Goal: Transaction & Acquisition: Download file/media

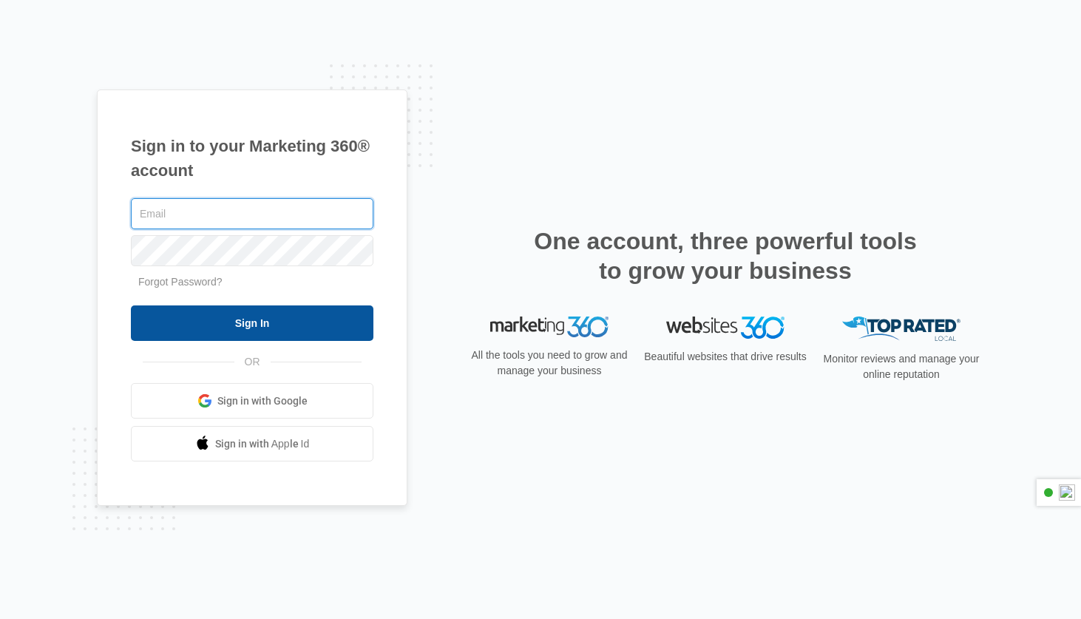
type input "diwash@dkclending.com"
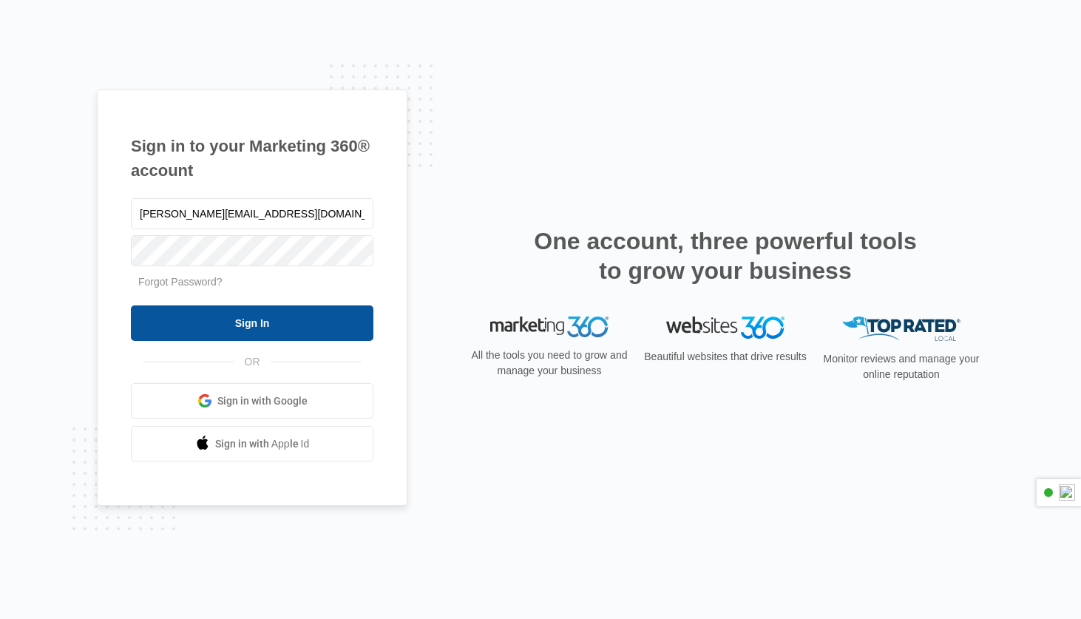
click at [207, 313] on input "Sign In" at bounding box center [252, 322] width 242 height 35
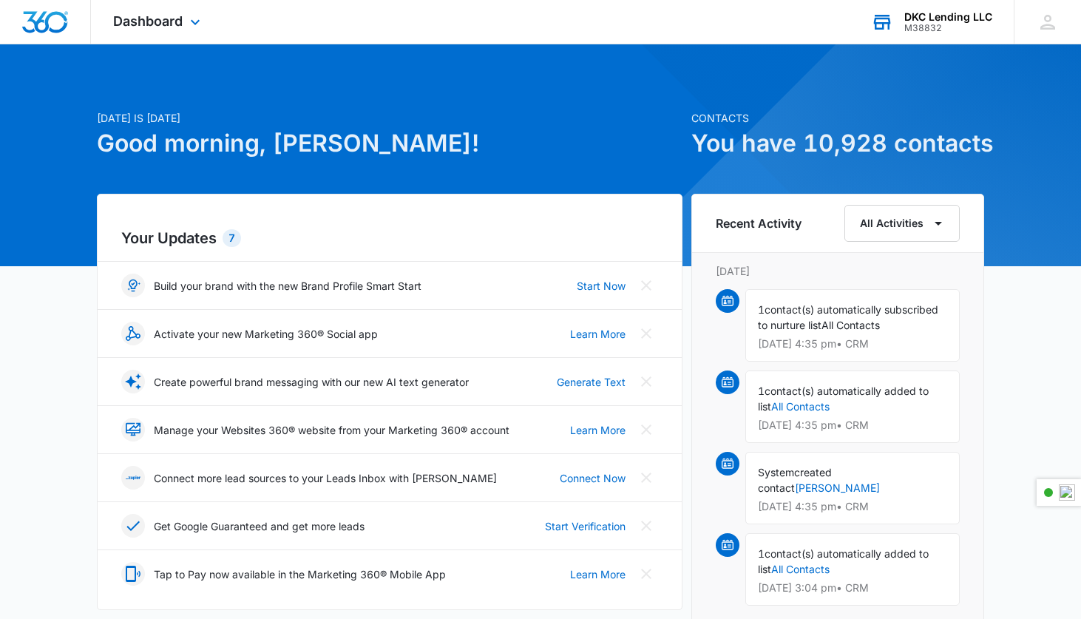
click at [937, 15] on div "DKC Lending LLC" at bounding box center [948, 17] width 88 height 12
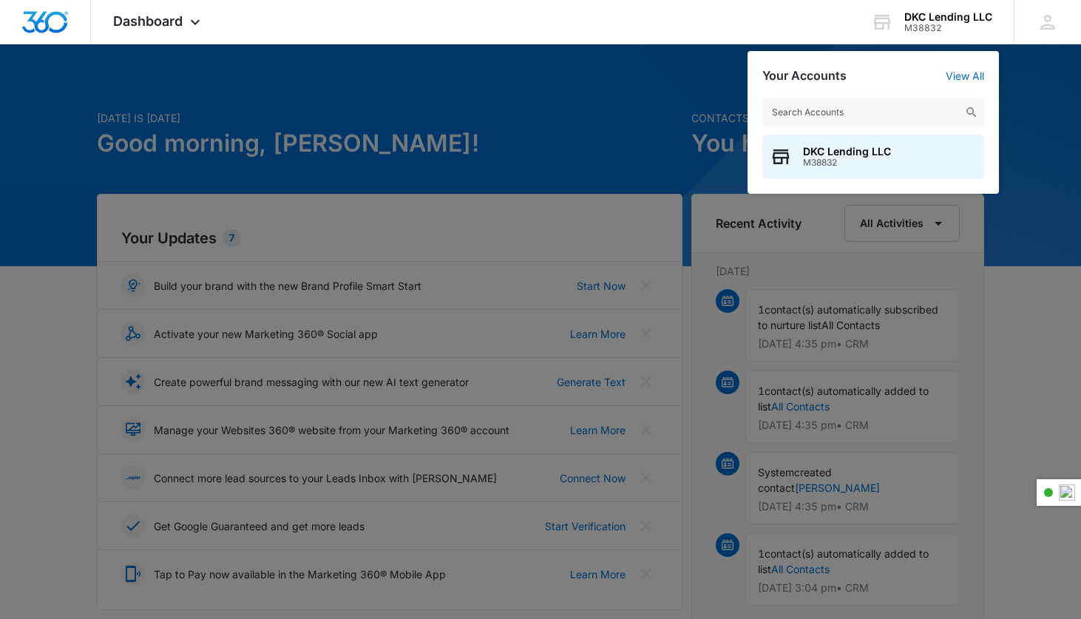
click at [498, 120] on div at bounding box center [540, 309] width 1081 height 619
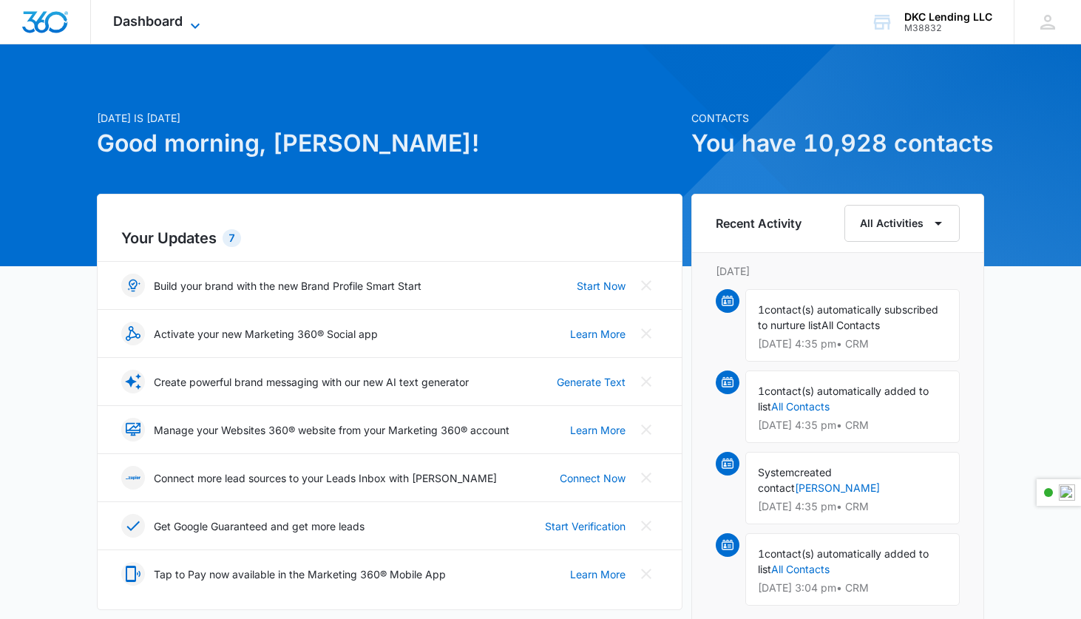
click at [154, 17] on span "Dashboard" at bounding box center [147, 21] width 69 height 16
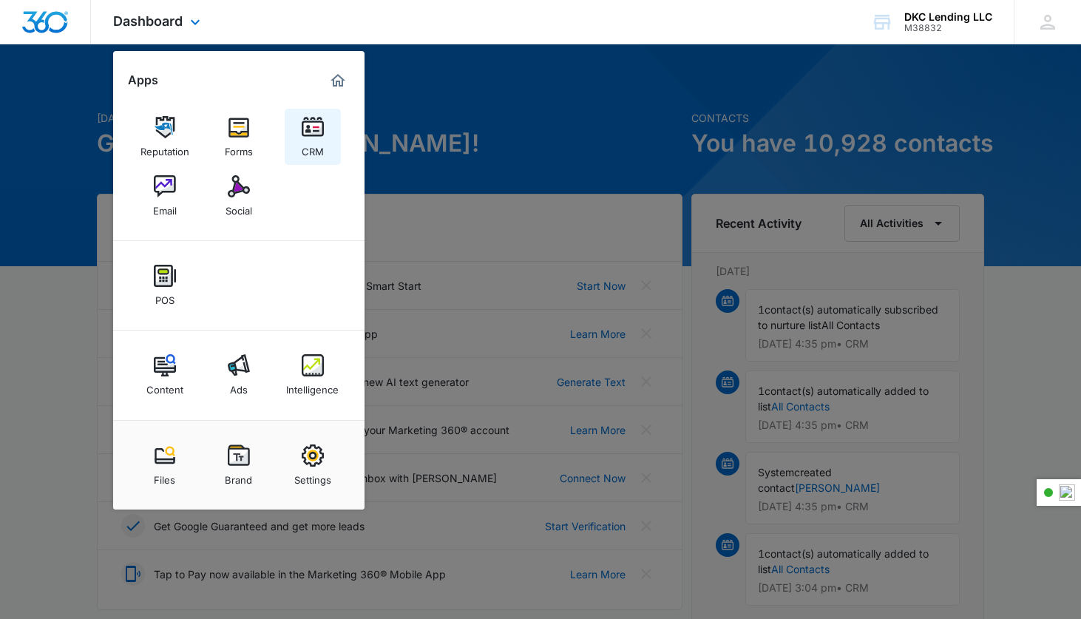
click at [302, 131] on img at bounding box center [313, 127] width 22 height 22
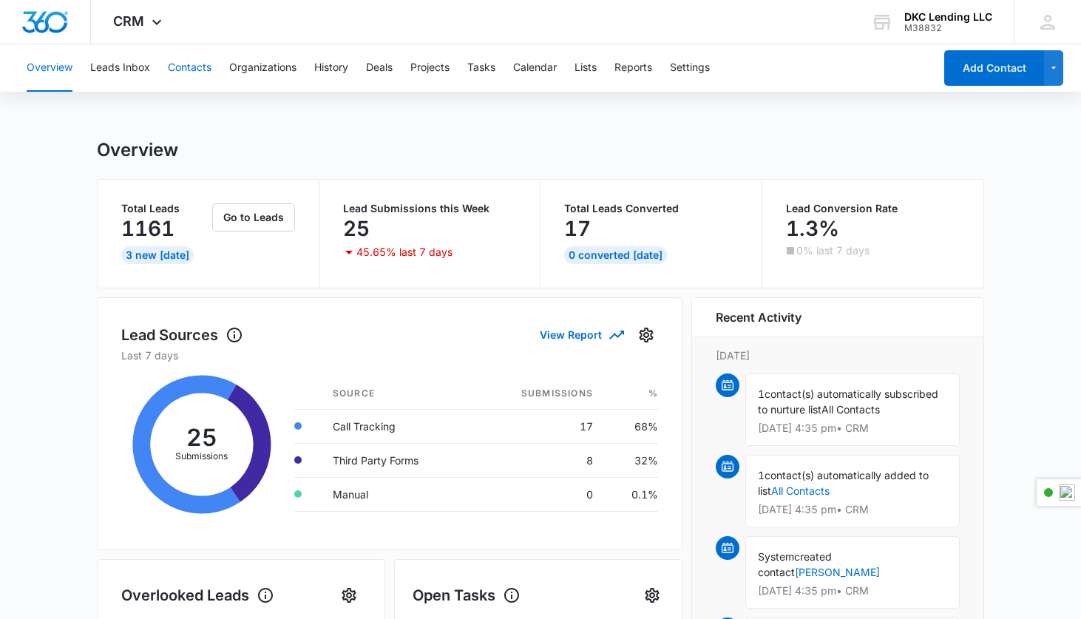
click at [183, 63] on button "Contacts" at bounding box center [190, 67] width 44 height 47
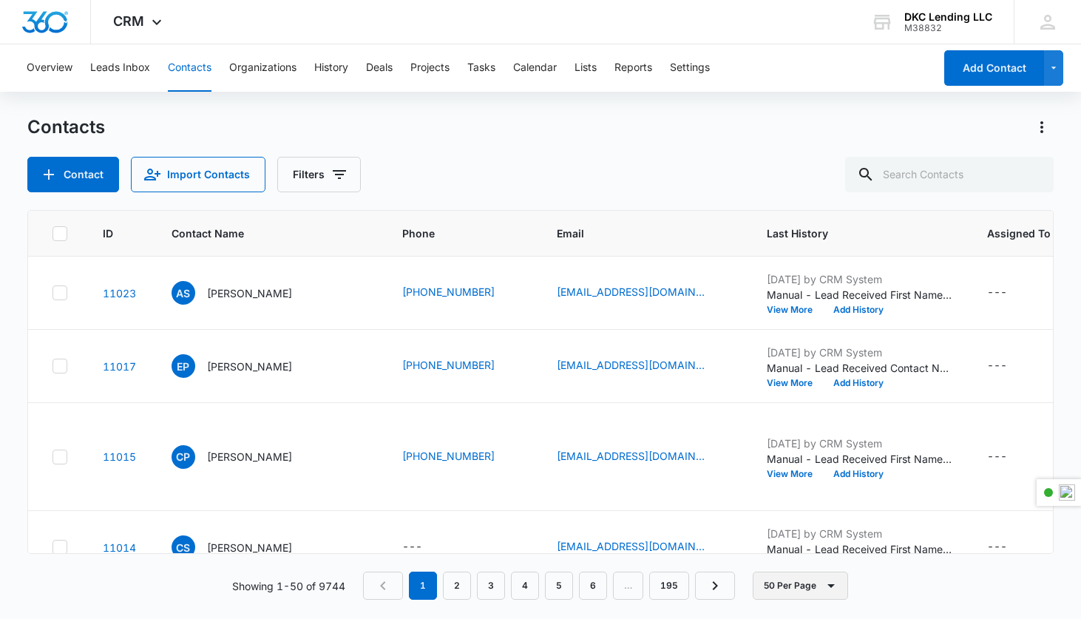
click at [804, 589] on button "50 Per Page" at bounding box center [800, 585] width 95 height 28
click at [815, 540] on div "50 Per Page" at bounding box center [802, 542] width 61 height 10
click at [1040, 125] on icon "Actions" at bounding box center [1042, 127] width 18 height 18
click at [770, 578] on button "50 Per Page" at bounding box center [800, 585] width 95 height 28
click at [323, 169] on button "Filters" at bounding box center [319, 174] width 84 height 35
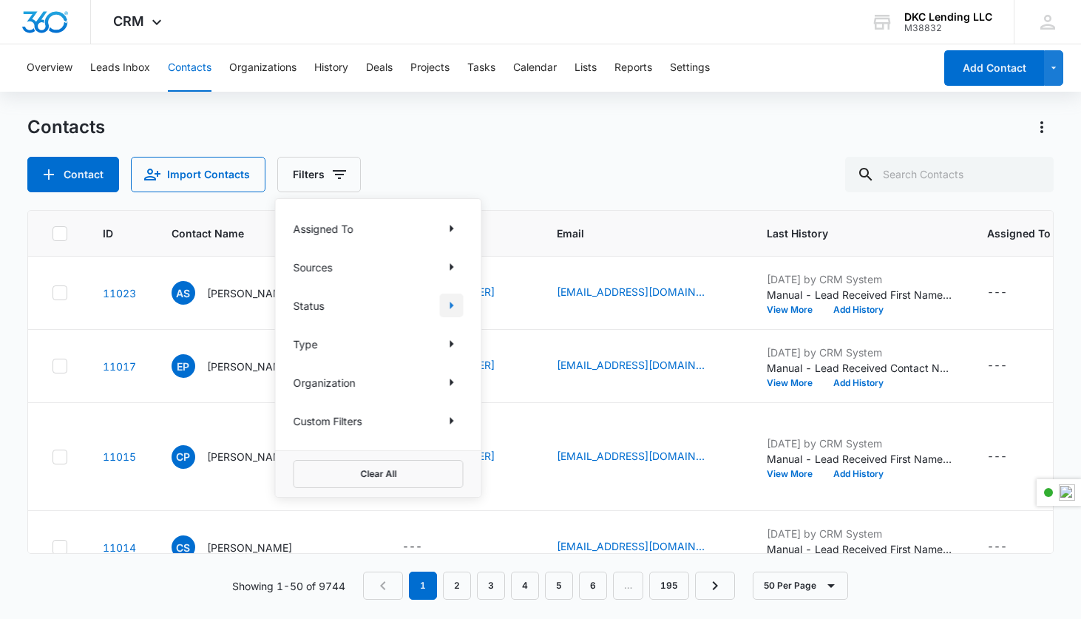
click at [443, 308] on icon "Show Status filters" at bounding box center [452, 305] width 18 height 18
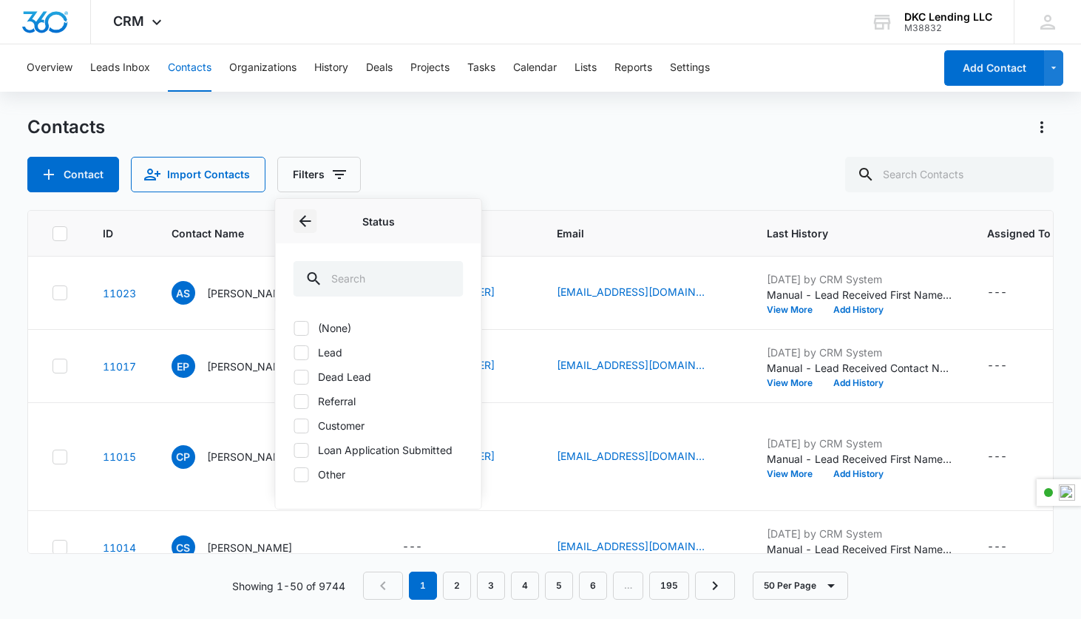
click at [306, 225] on icon "Back" at bounding box center [305, 221] width 18 height 18
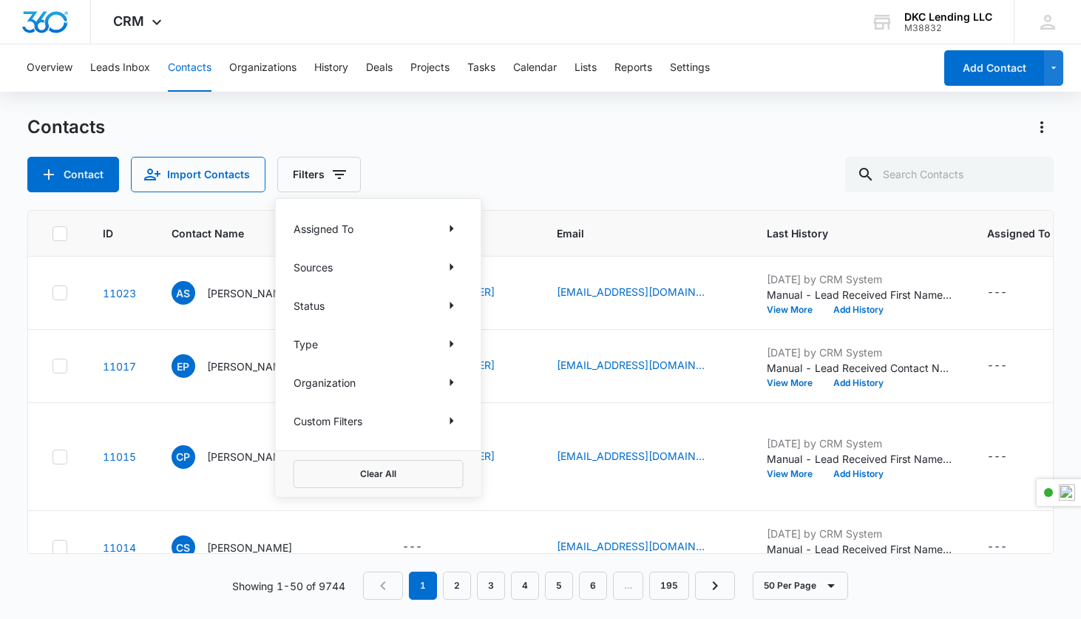
click at [419, 412] on div "Custom Filters" at bounding box center [378, 421] width 170 height 24
click at [418, 420] on div "Custom Filters" at bounding box center [378, 421] width 170 height 24
click at [461, 432] on div "Assigned To Sources Status Type Organization Custom Filters" at bounding box center [378, 324] width 205 height 251
click at [449, 429] on button "Show Custom Filters filters" at bounding box center [452, 421] width 24 height 24
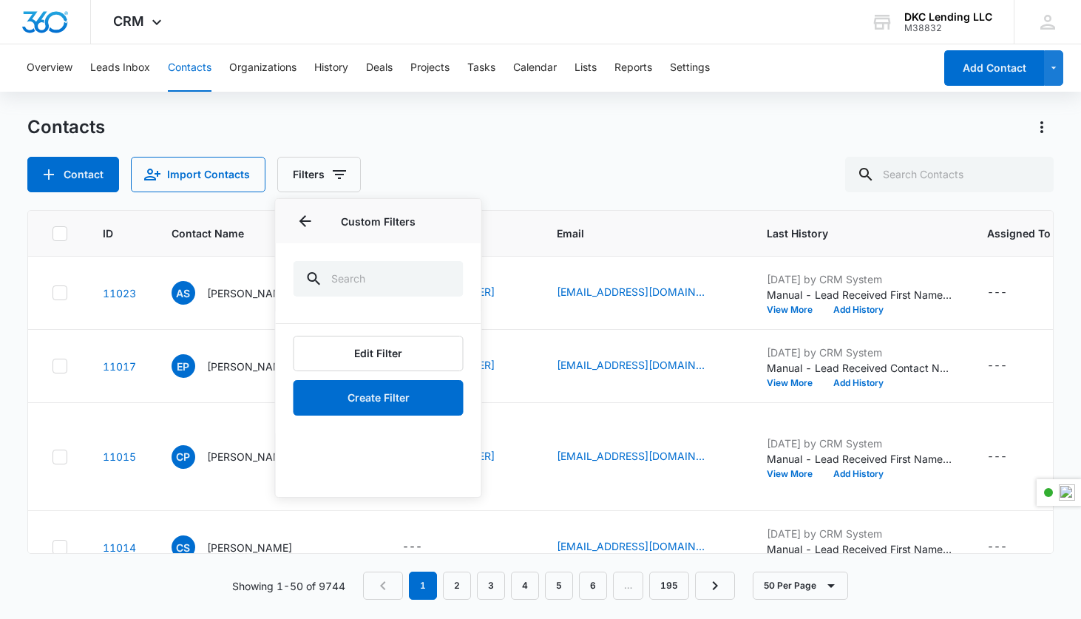
click at [704, 112] on div "Overview Leads Inbox Contacts Organizations History Deals Projects Tasks Calend…" at bounding box center [540, 330] width 1081 height 573
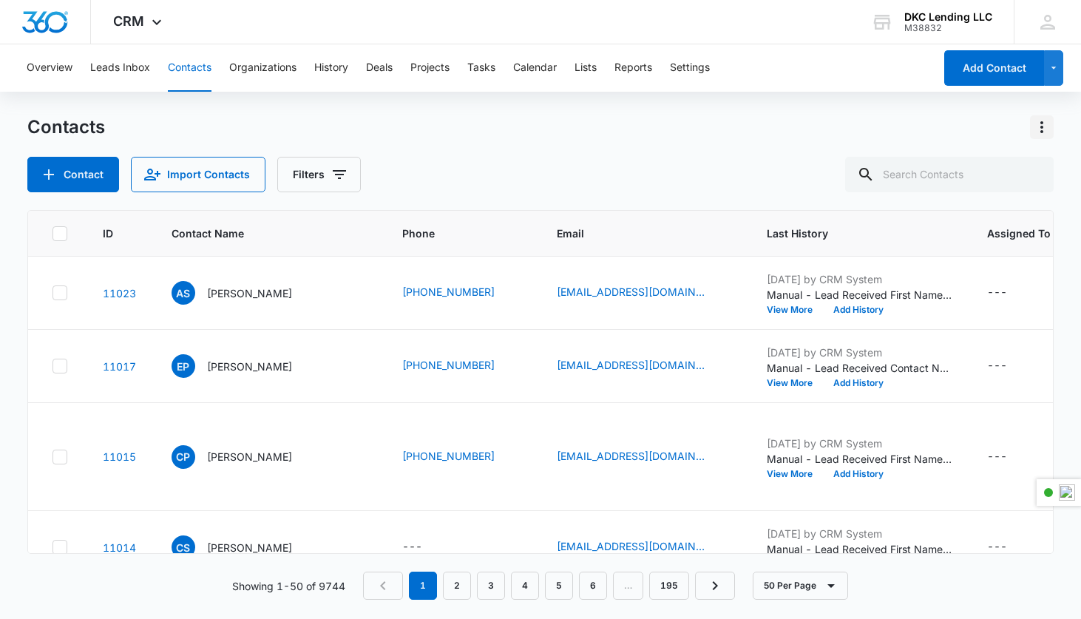
click at [1044, 122] on icon "Actions" at bounding box center [1042, 127] width 18 height 18
click at [1014, 212] on div "Export All Contacts" at bounding box center [969, 213] width 98 height 10
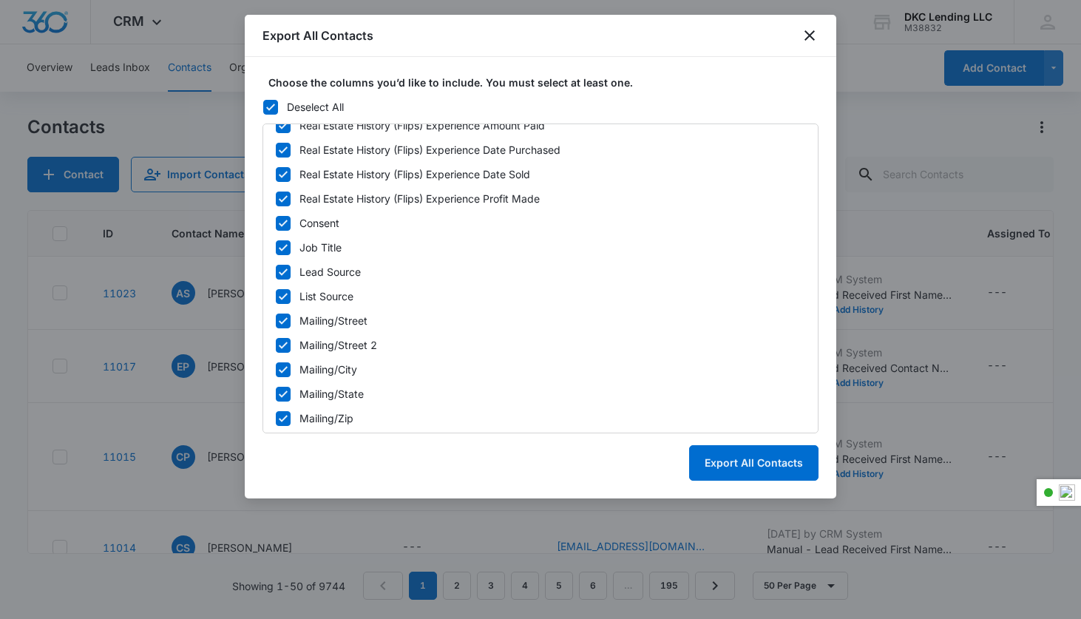
scroll to position [3457, 0]
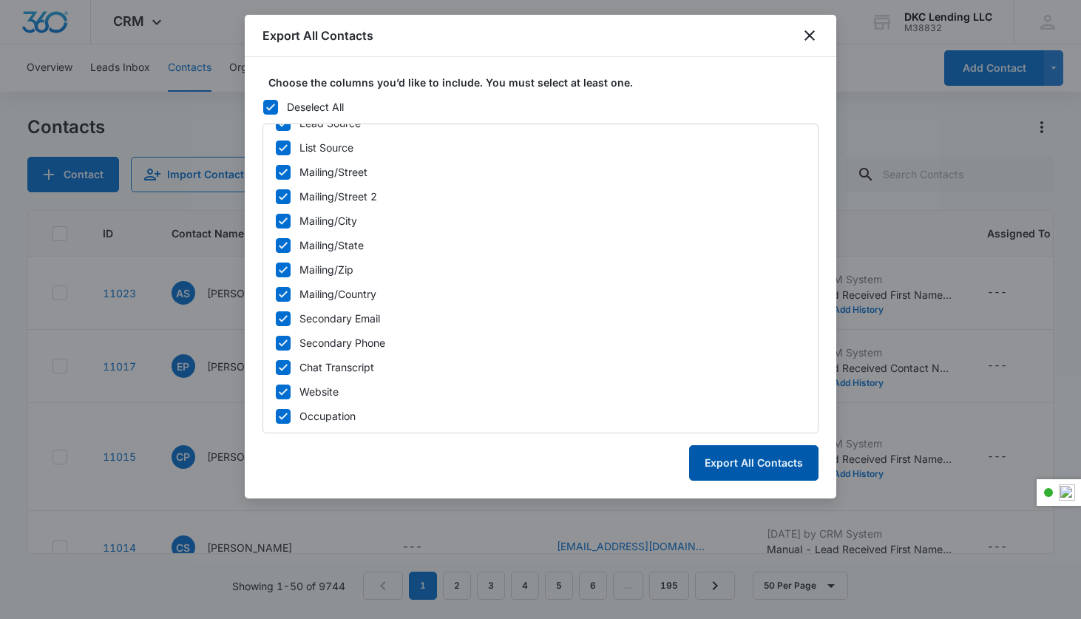
click at [749, 466] on button "Export All Contacts" at bounding box center [753, 462] width 129 height 35
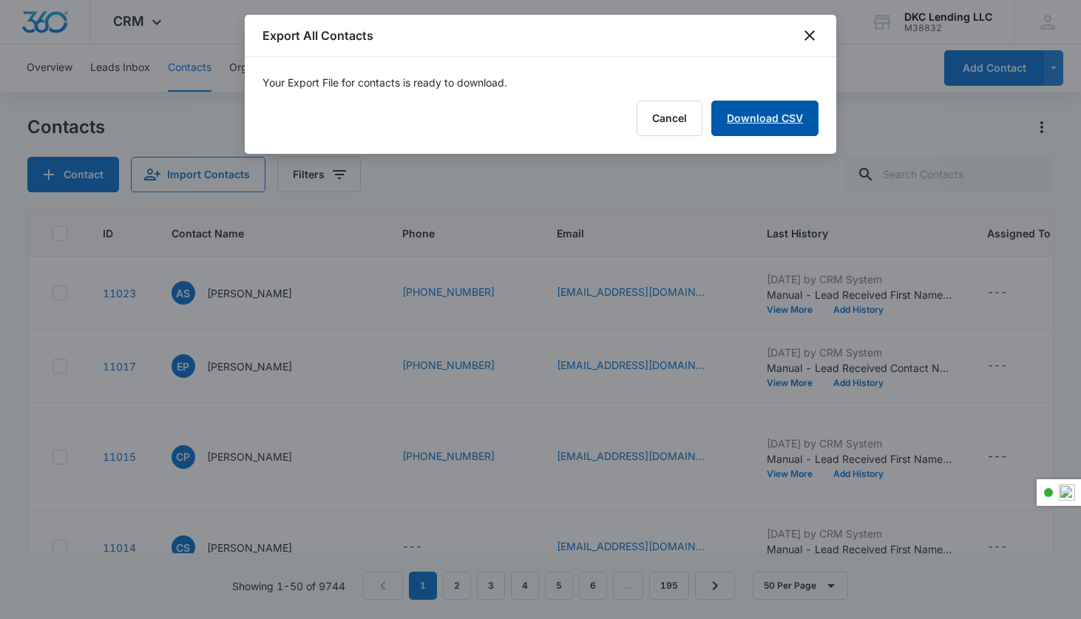
click at [766, 115] on link "Download CSV" at bounding box center [764, 118] width 107 height 35
